Goal: Information Seeking & Learning: Compare options

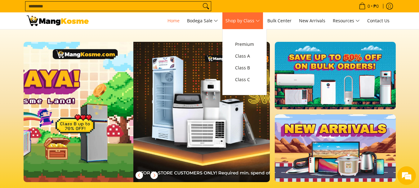
scroll to position [0, 246]
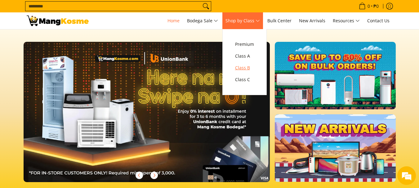
click at [244, 67] on span "Class B" at bounding box center [244, 68] width 19 height 8
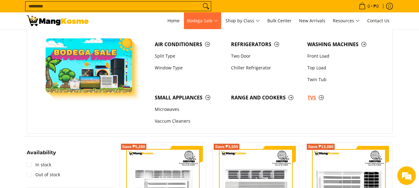
click at [312, 100] on span "TVs" at bounding box center [342, 98] width 70 height 8
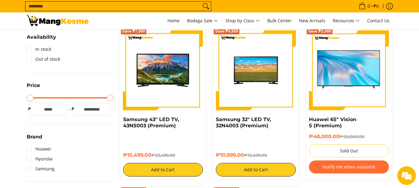
scroll to position [117, 0]
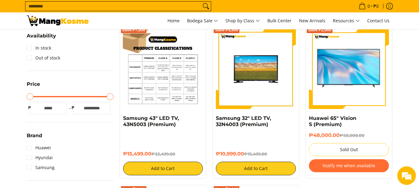
click at [165, 79] on img at bounding box center [163, 69] width 80 height 80
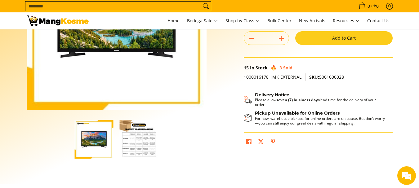
scroll to position [148, 0]
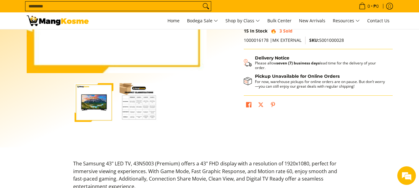
click at [139, 101] on img "button" at bounding box center [139, 102] width 39 height 39
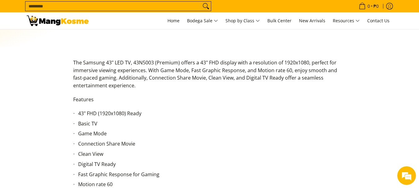
scroll to position [241, 0]
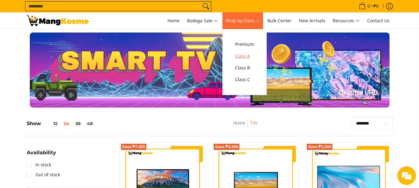
click at [246, 57] on span "Class A" at bounding box center [244, 56] width 19 height 8
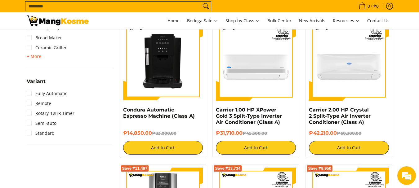
scroll to position [210, 0]
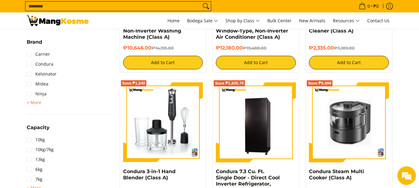
drag, startPoint x: 0, startPoint y: 0, endPoint x: 406, endPoint y: 43, distance: 408.7
click at [37, 104] on span "+ More" at bounding box center [34, 102] width 15 height 5
click at [37, 104] on link "Toshiba" at bounding box center [39, 104] width 25 height 10
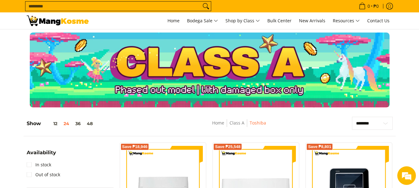
scroll to position [87, 0]
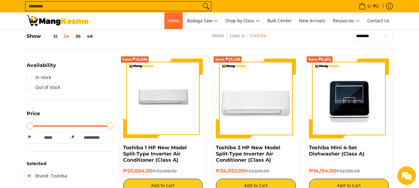
click at [176, 21] on span "Home" at bounding box center [173, 21] width 12 height 6
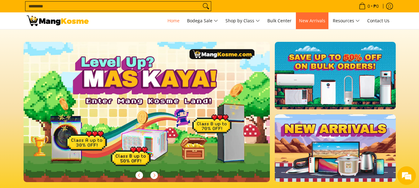
click at [319, 24] on link "New Arrivals" at bounding box center [312, 20] width 33 height 17
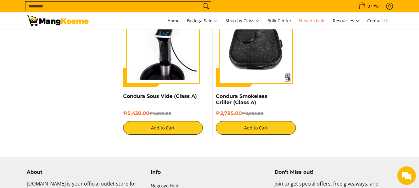
scroll to position [1217, 0]
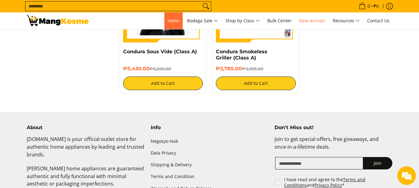
click at [171, 19] on span "Home" at bounding box center [173, 21] width 12 height 6
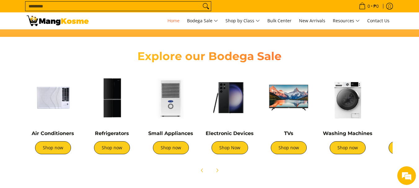
scroll to position [211, 0]
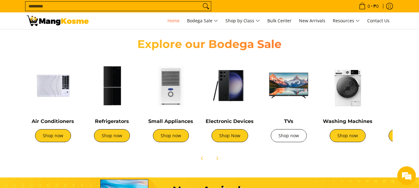
click at [291, 136] on link "Shop now" at bounding box center [289, 135] width 36 height 13
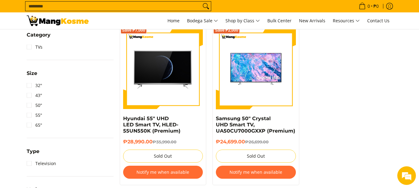
scroll to position [285, 0]
